Goal: Task Accomplishment & Management: Use online tool/utility

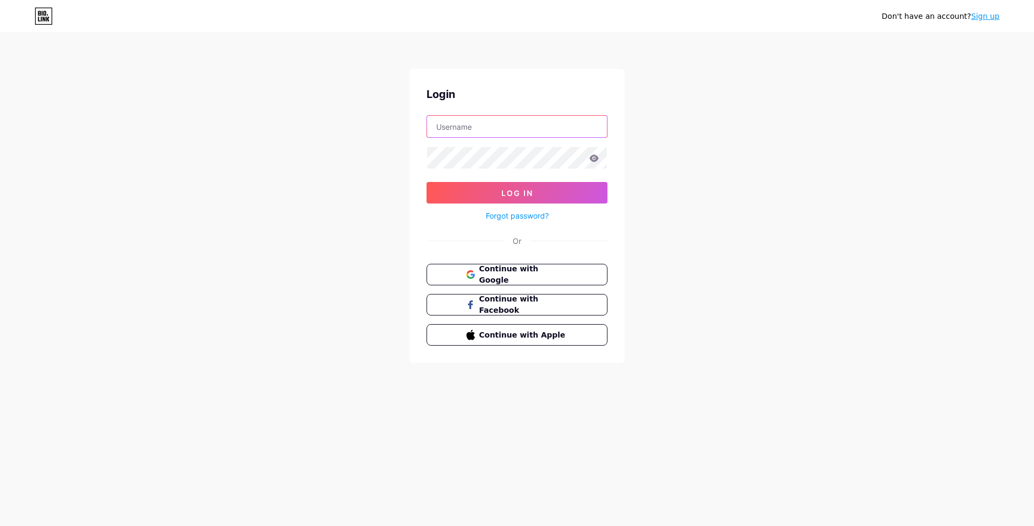
type input "[EMAIL_ADDRESS][DOMAIN_NAME]"
click at [520, 194] on span "Log In" at bounding box center [517, 192] width 32 height 9
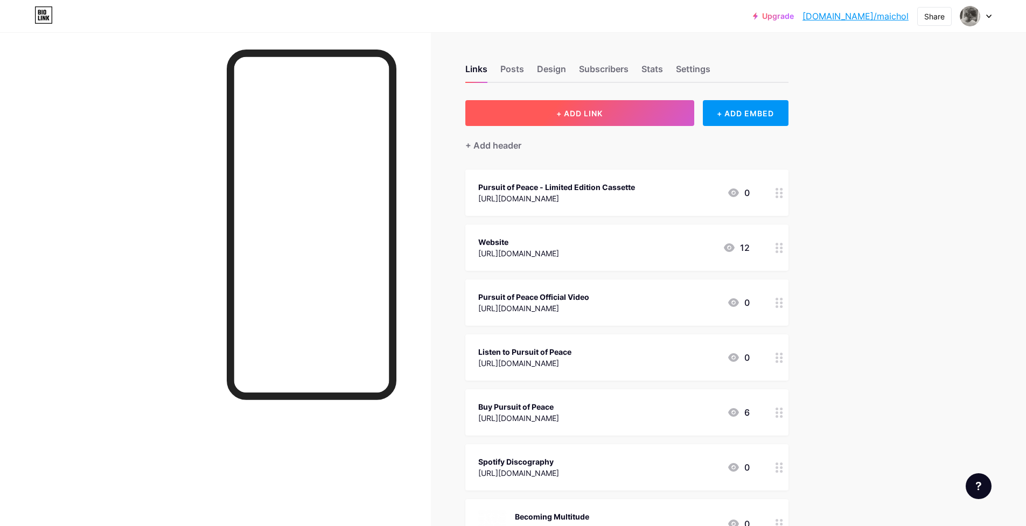
click at [596, 110] on span "+ ADD LINK" at bounding box center [579, 113] width 46 height 9
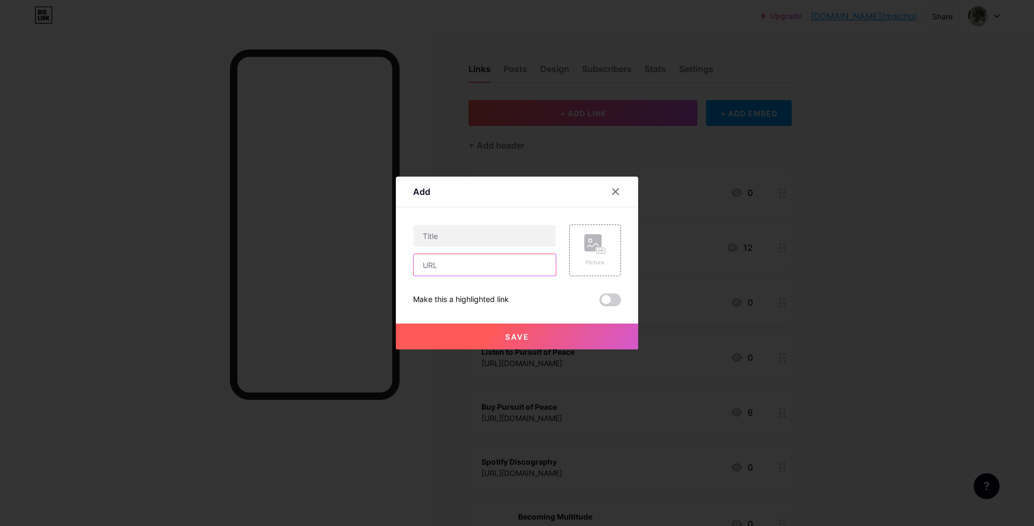
click at [457, 264] on input "text" at bounding box center [485, 265] width 142 height 22
paste input "[URL][DOMAIN_NAME]"
type input "[URL][DOMAIN_NAME]"
click at [452, 234] on input "text" at bounding box center [485, 236] width 142 height 22
type input "K"
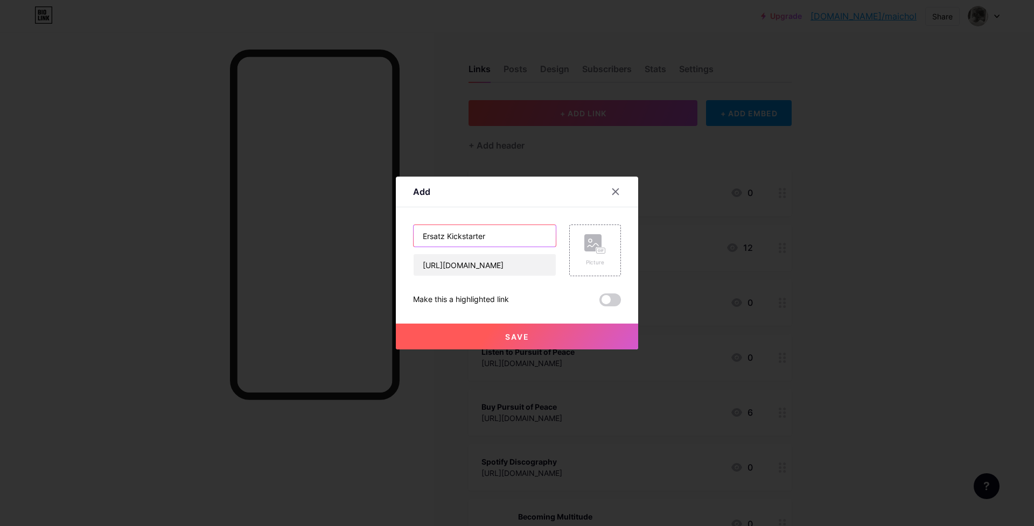
type input "Ersatz Kickstarter"
click at [530, 338] on button "Save" at bounding box center [517, 337] width 242 height 26
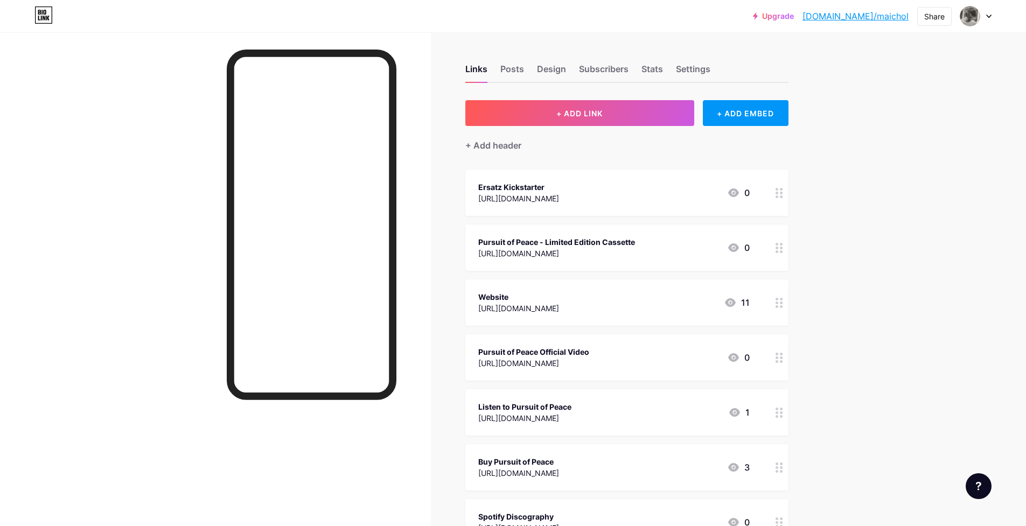
drag, startPoint x: 781, startPoint y: 305, endPoint x: 780, endPoint y: 284, distance: 21.0
click at [780, 284] on div at bounding box center [779, 302] width 18 height 46
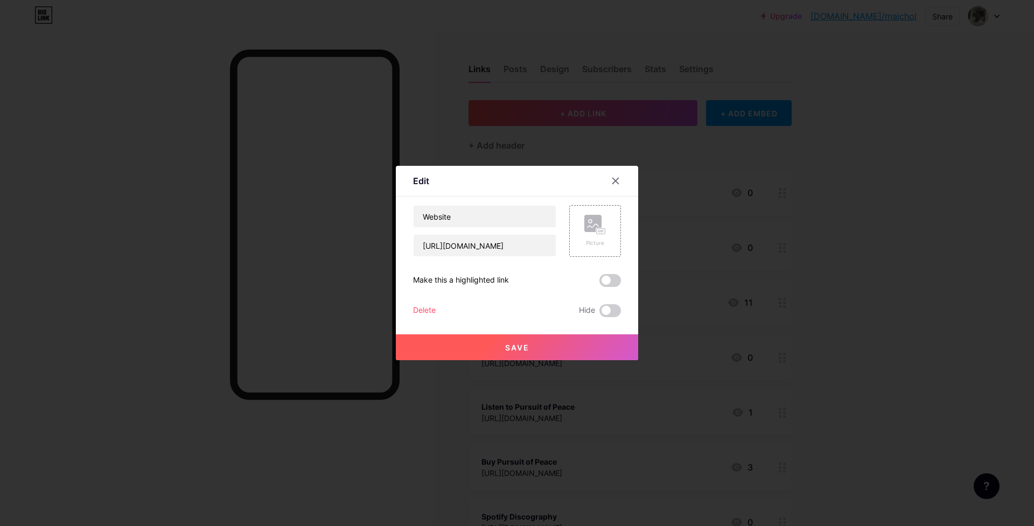
click at [857, 302] on div at bounding box center [517, 263] width 1034 height 526
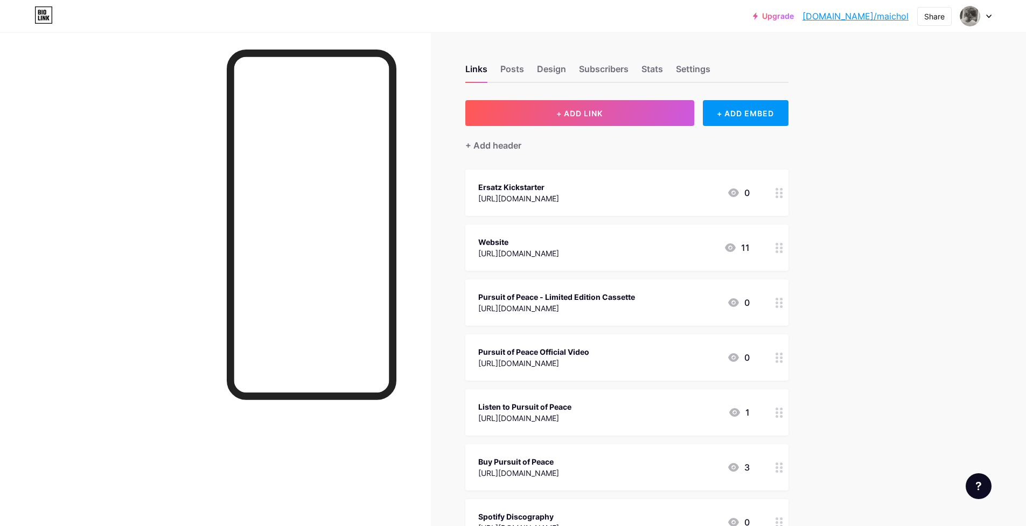
click at [778, 302] on circle at bounding box center [776, 303] width 3 height 3
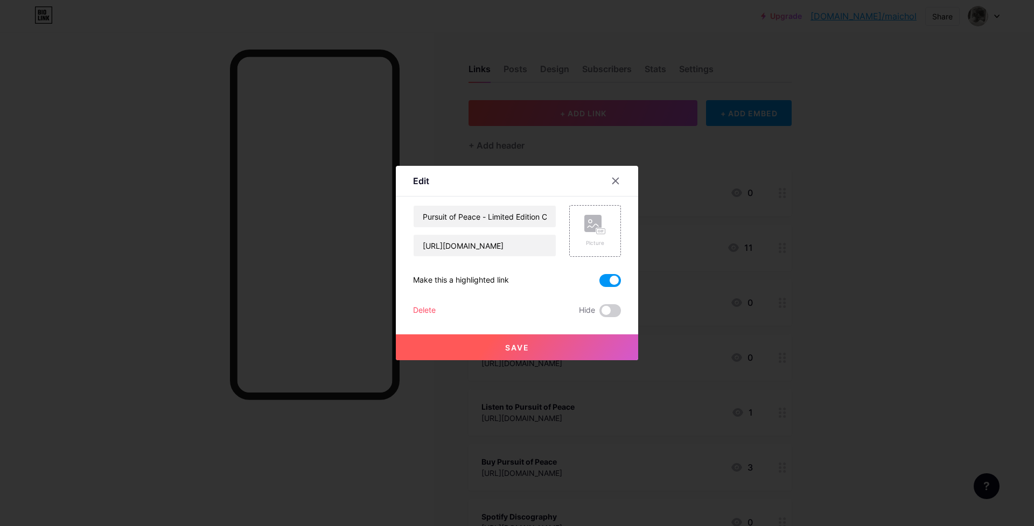
click at [610, 282] on span at bounding box center [610, 280] width 22 height 13
click at [599, 283] on input "checkbox" at bounding box center [599, 283] width 0 height 0
click at [515, 348] on span "Save" at bounding box center [517, 347] width 24 height 9
